Goal: Task Accomplishment & Management: Complete application form

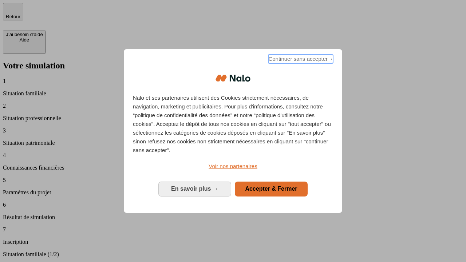
click at [300, 60] on span "Continuer sans accepter →" at bounding box center [300, 59] width 65 height 9
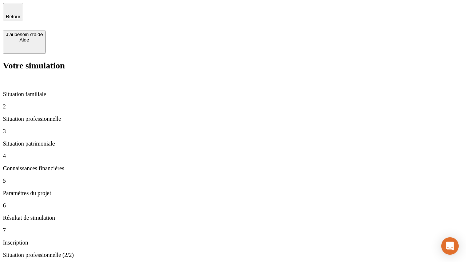
type input "30 000"
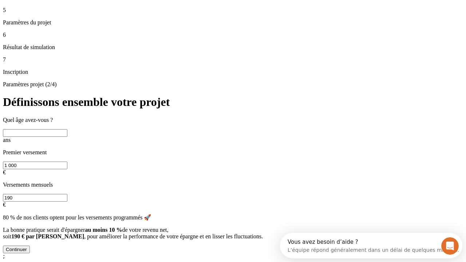
scroll to position [14, 0]
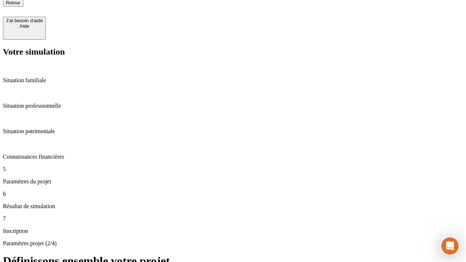
type input "25"
type input "1 000"
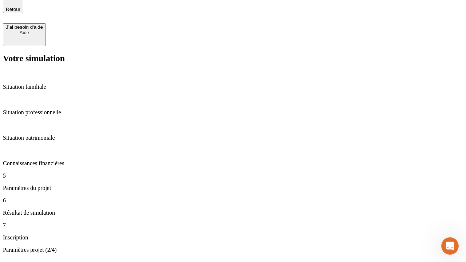
type input "640"
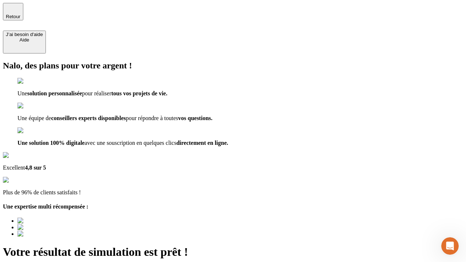
type input "[EMAIL_ADDRESS][PERSON_NAME][DOMAIN_NAME]"
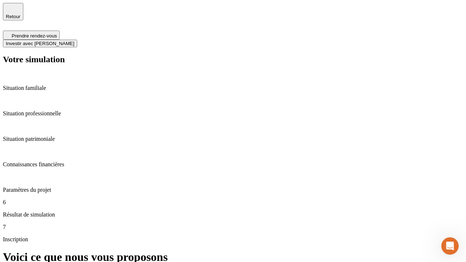
click at [74, 41] on span "Investir avec [PERSON_NAME]" at bounding box center [40, 43] width 68 height 5
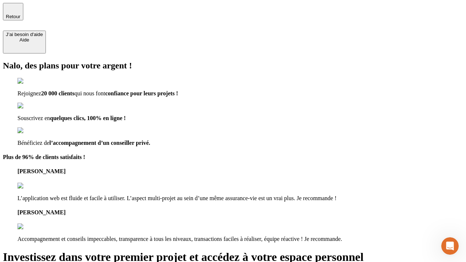
type input "[EMAIL_ADDRESS][PERSON_NAME][DOMAIN_NAME]"
